Goal: Information Seeking & Learning: Understand process/instructions

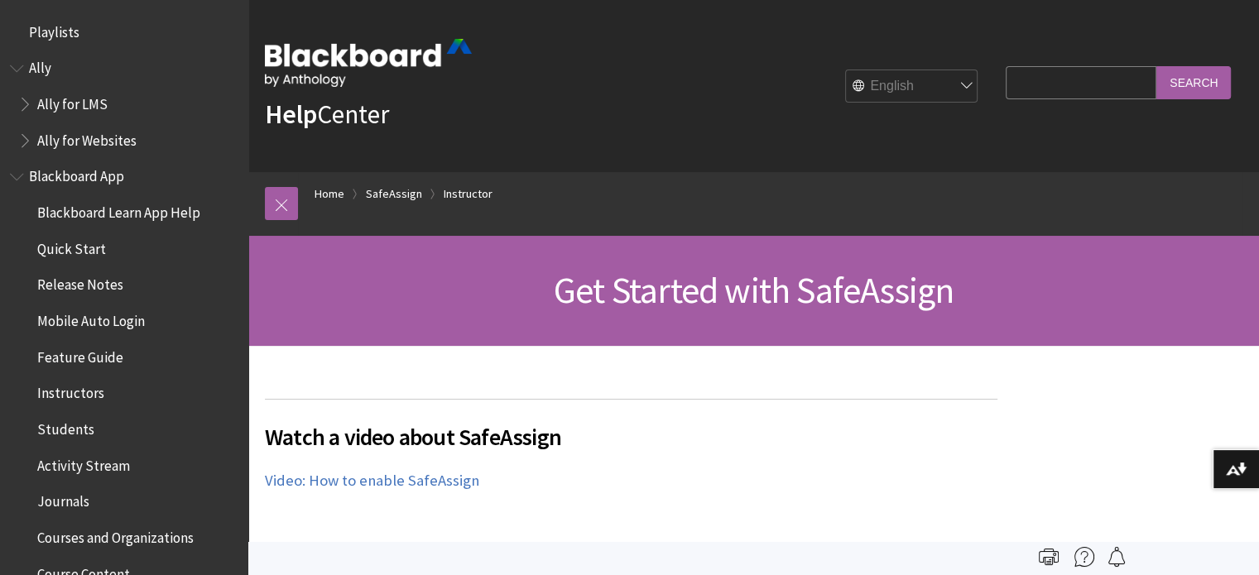
scroll to position [2015, 0]
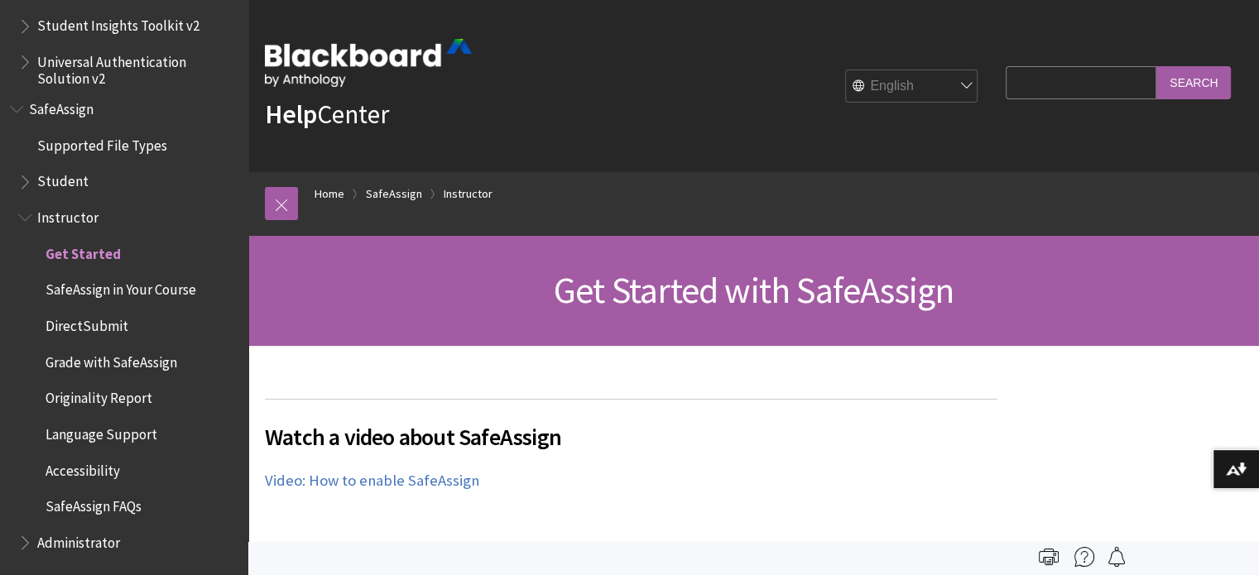
click at [728, 405] on h2 "Watch a video about SafeAssign" at bounding box center [631, 426] width 732 height 55
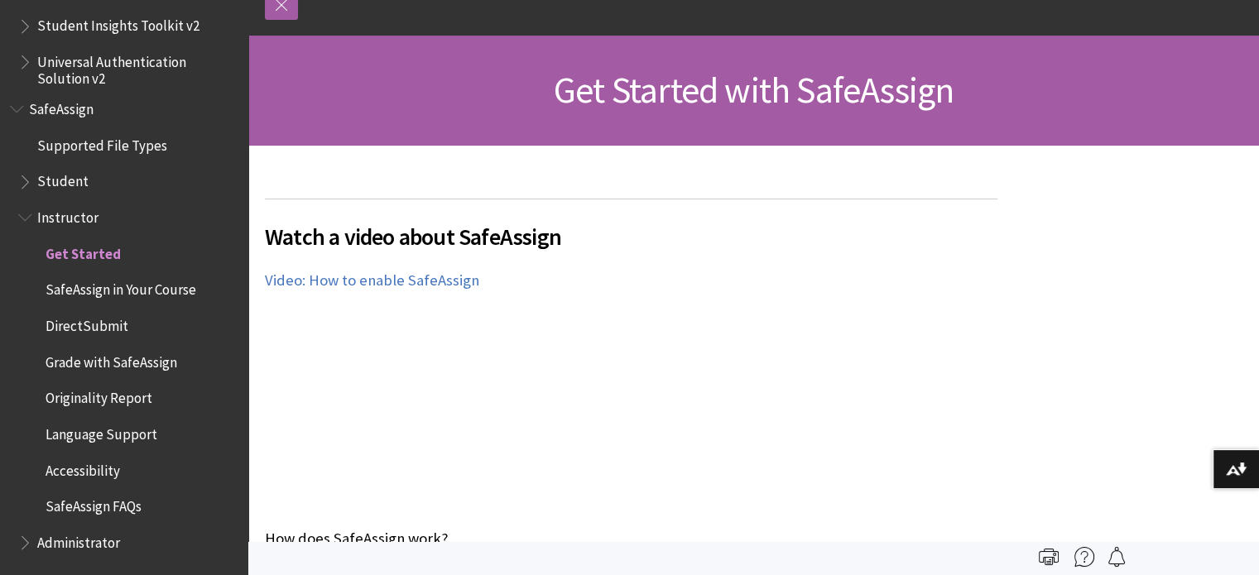
scroll to position [0, 0]
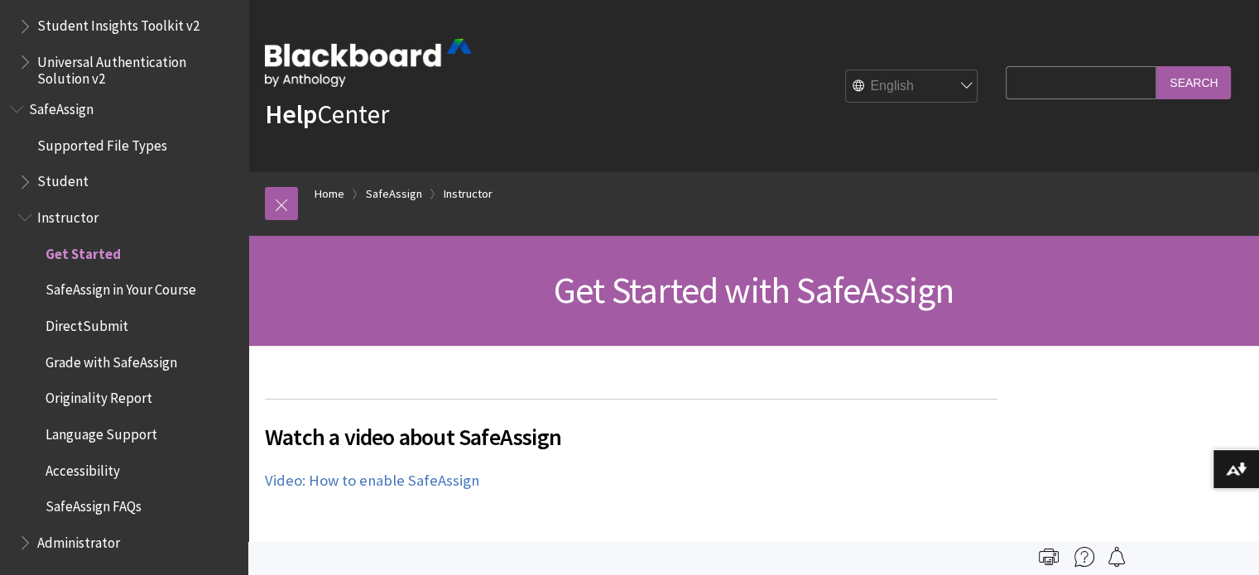
click at [799, 446] on span "Watch a video about SafeAssign" at bounding box center [631, 437] width 732 height 35
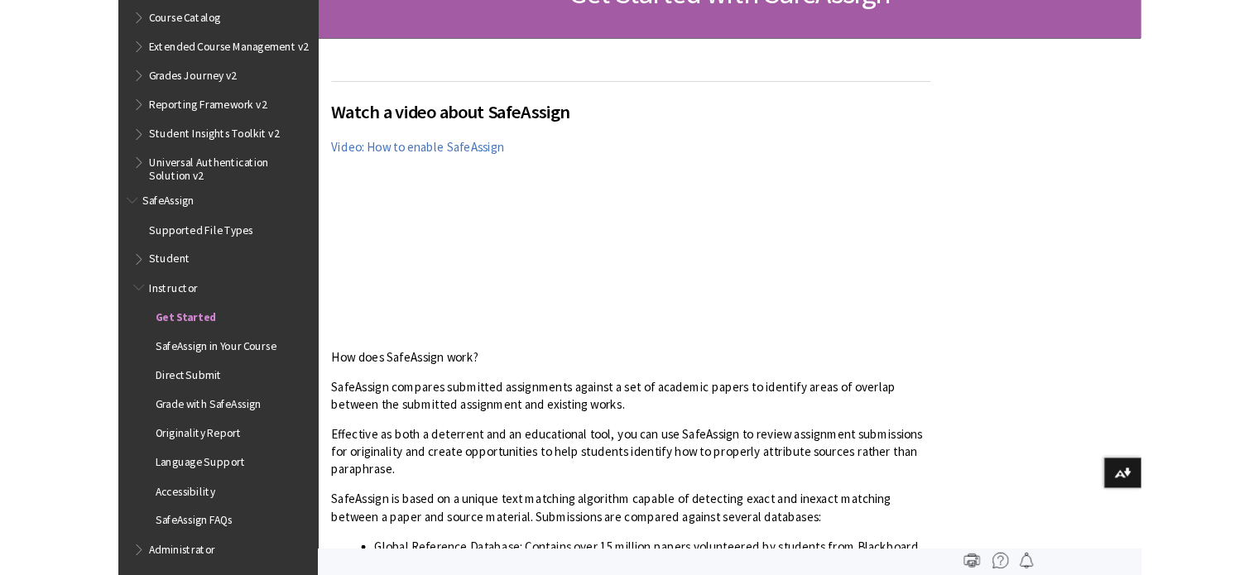
scroll to position [2015, 0]
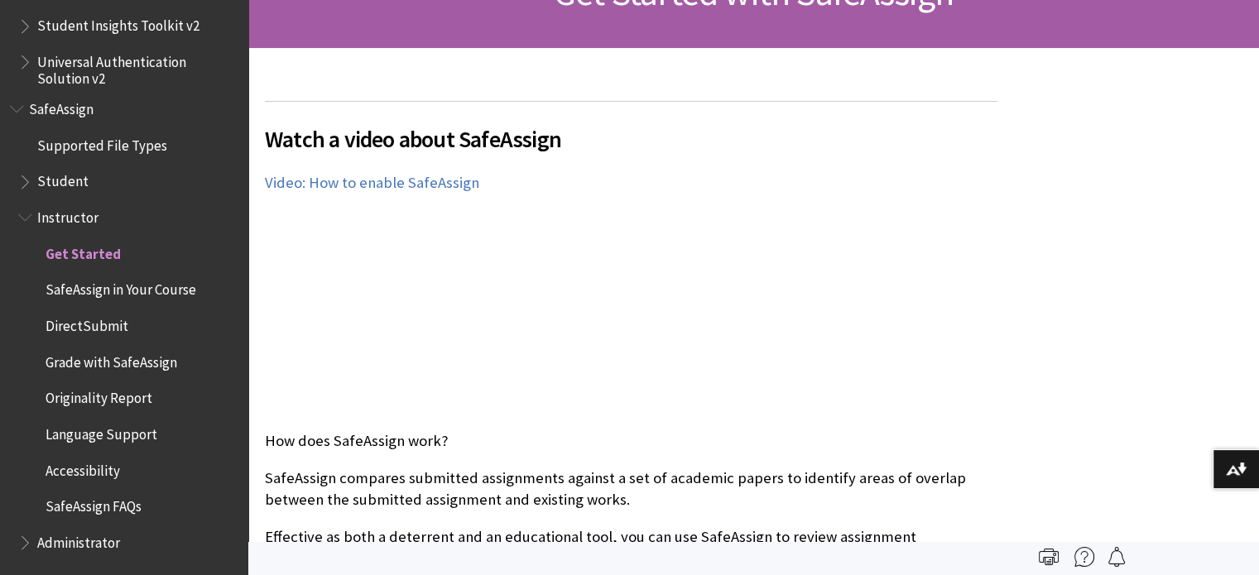
click at [765, 281] on div "Watch a video about SafeAssign The following narrated video provides a visual a…" at bounding box center [631, 258] width 732 height 314
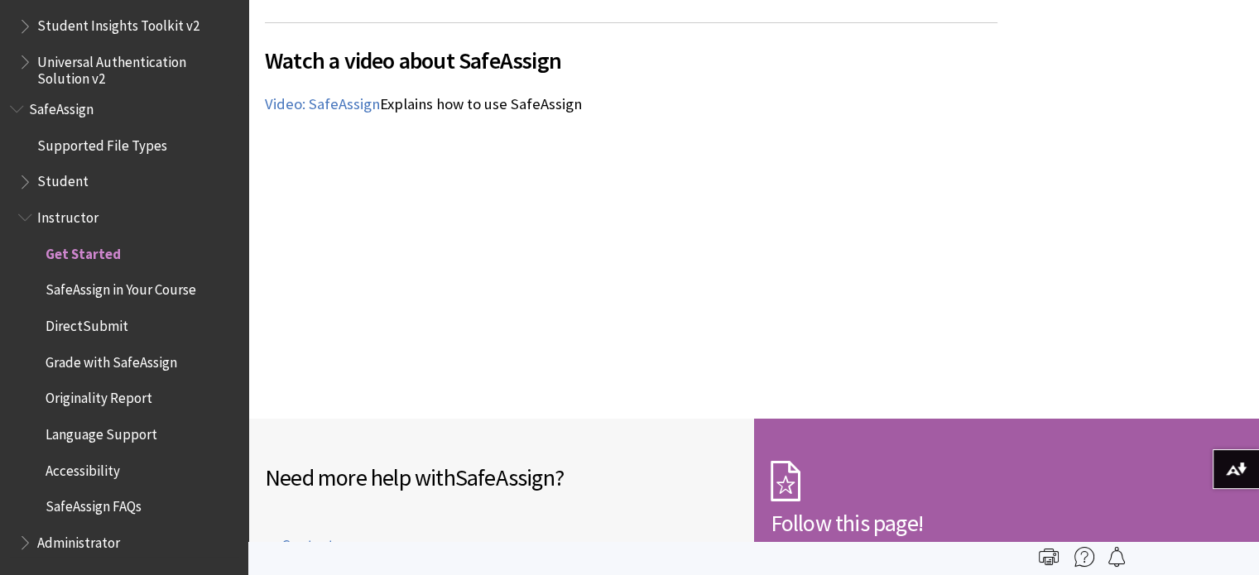
click at [103, 316] on span "DirectSubmit" at bounding box center [87, 323] width 83 height 22
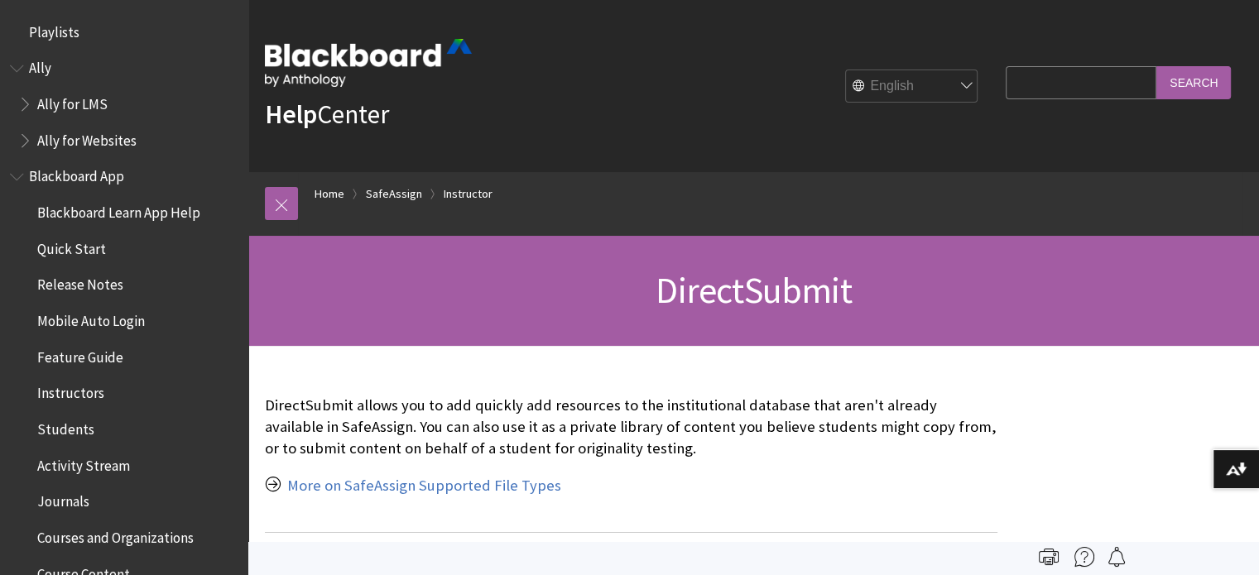
scroll to position [2015, 0]
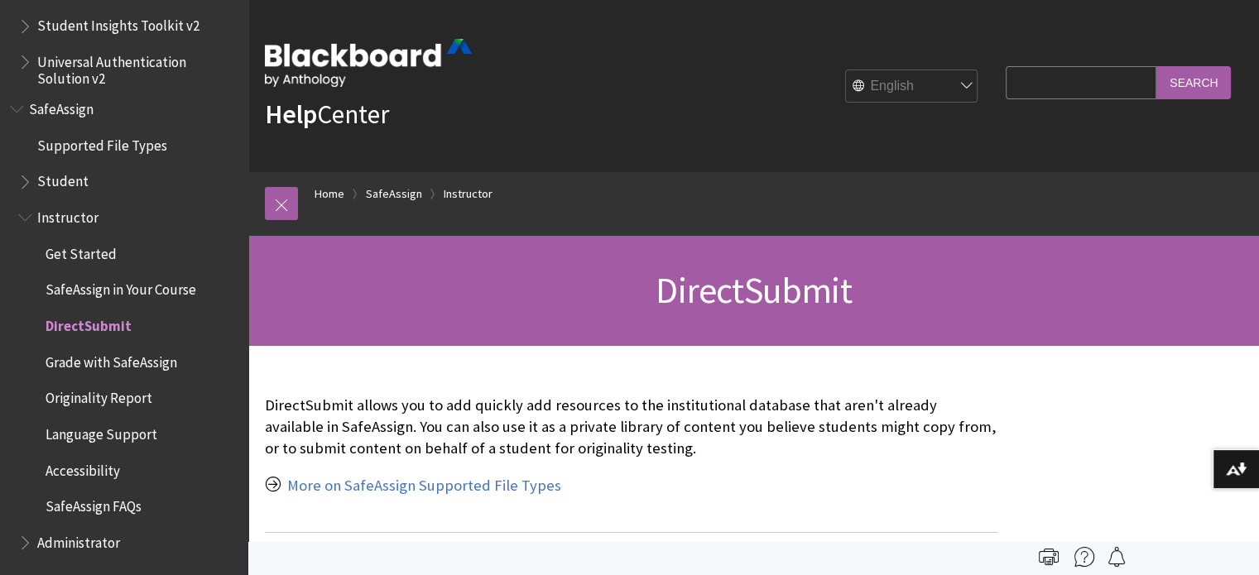
click at [586, 392] on div "DirectSubmit allows you to add quickly add resources to the institutional datab…" at bounding box center [631, 445] width 732 height 133
